Goal: Transaction & Acquisition: Purchase product/service

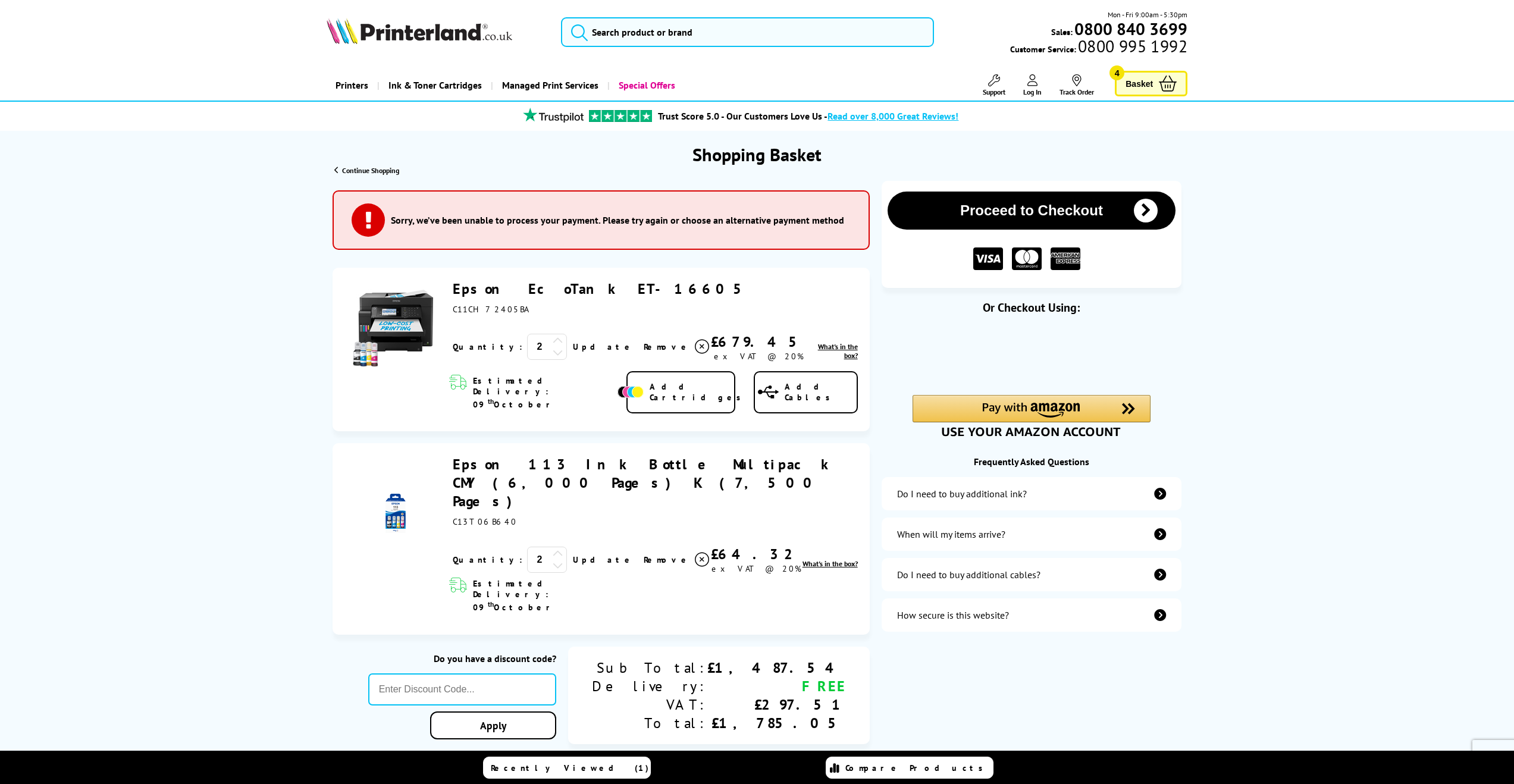
click at [553, 353] on icon at bounding box center [558, 352] width 11 height 11
click at [573, 346] on link "Update" at bounding box center [603, 347] width 61 height 11
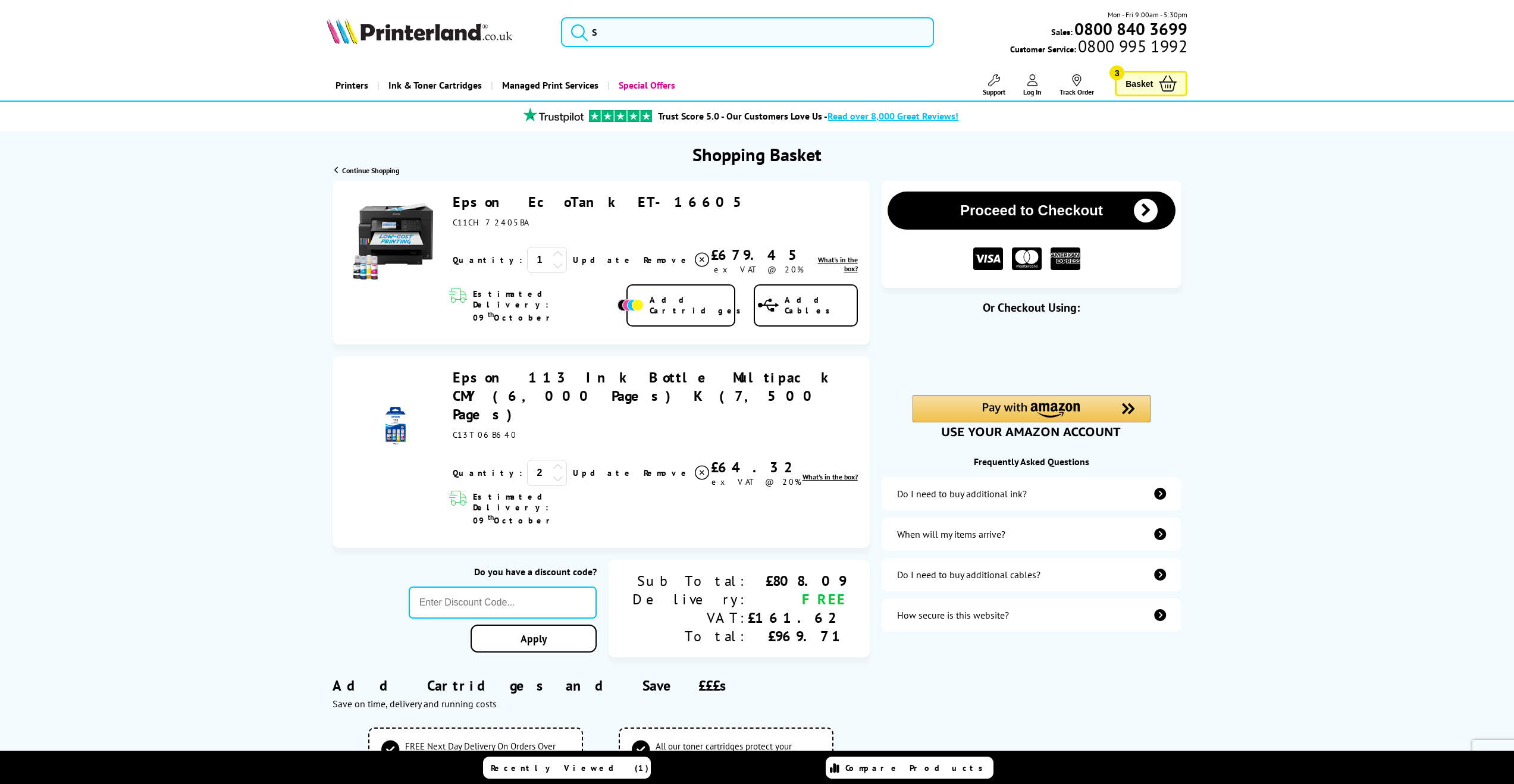
click at [553, 473] on icon at bounding box center [558, 478] width 11 height 11
click at [573, 468] on link "Update" at bounding box center [603, 473] width 61 height 11
click at [1045, 407] on img "Amazon Pay - Use your Amazon account" at bounding box center [1031, 410] width 97 height 15
